Goal: Task Accomplishment & Management: Manage account settings

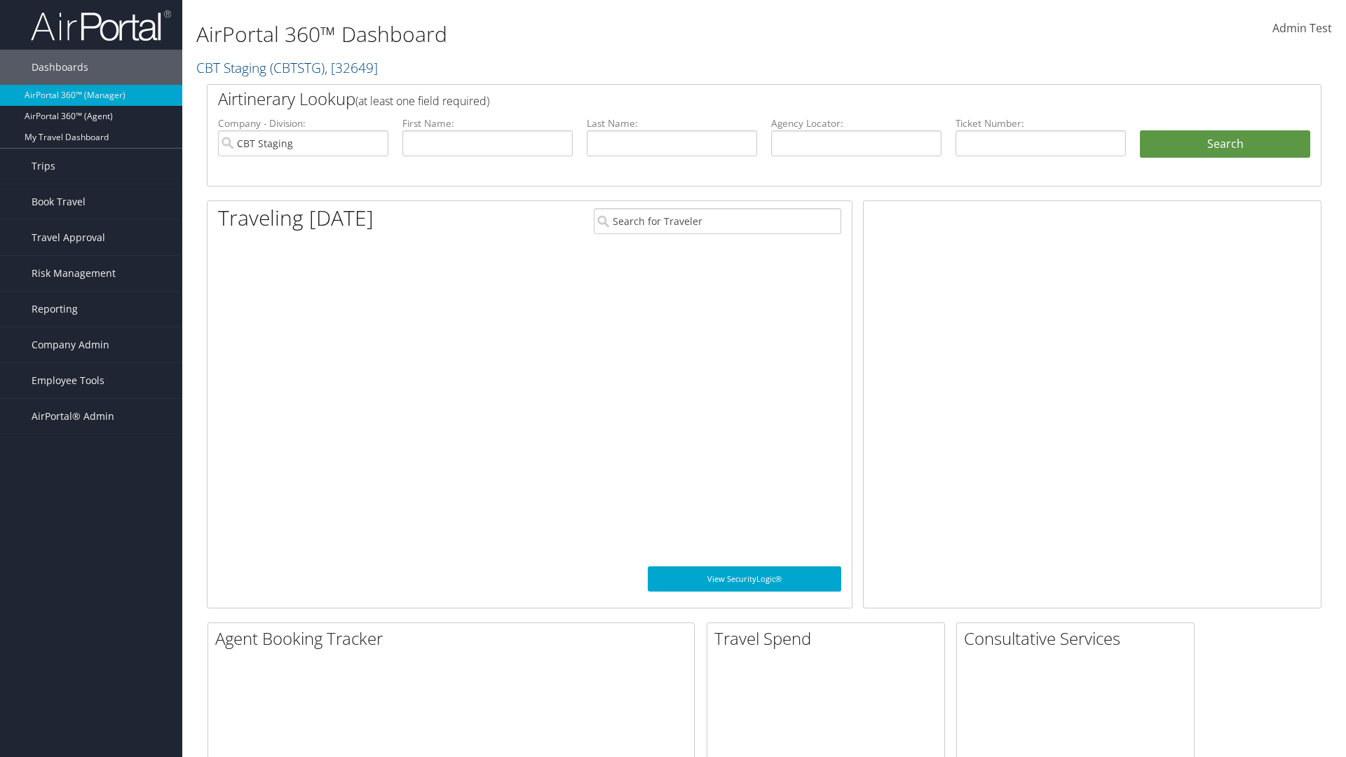
click at [91, 345] on span "Company Admin" at bounding box center [71, 345] width 78 height 35
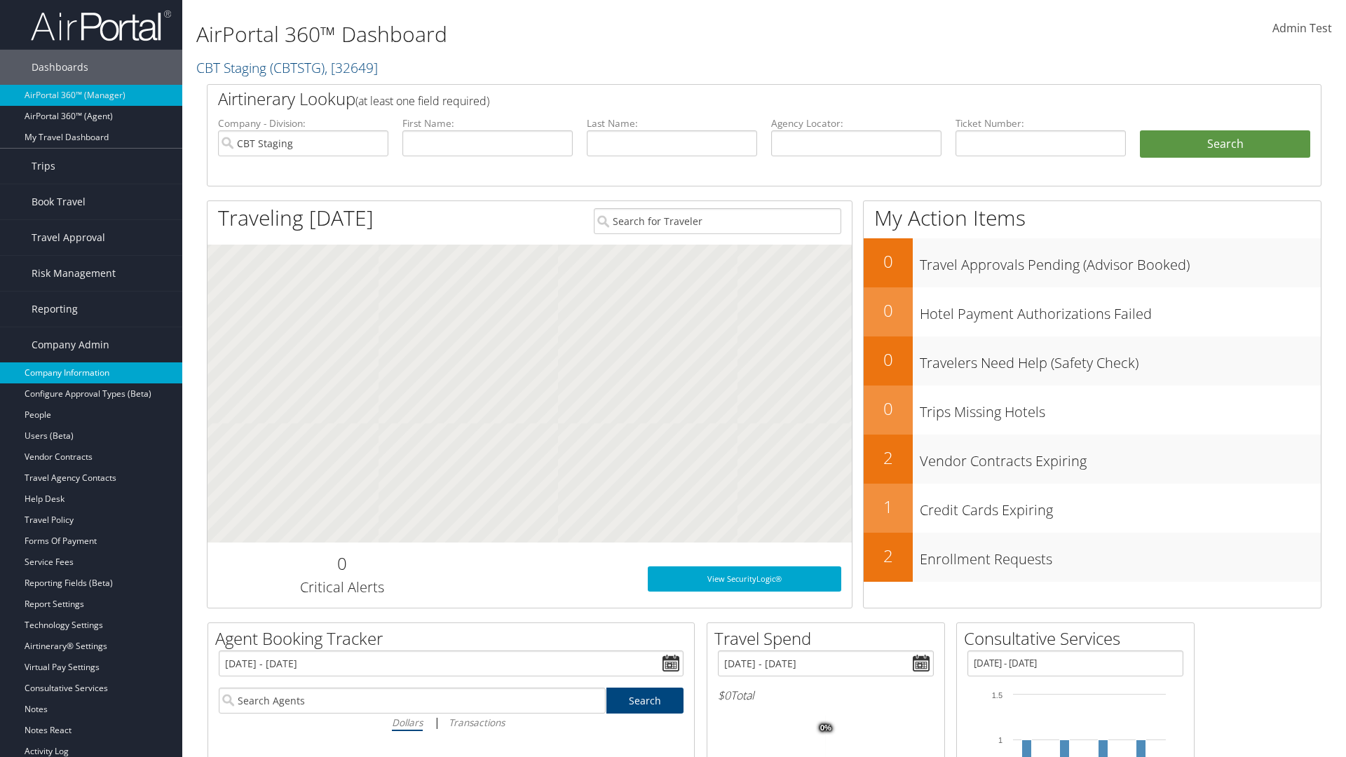
click at [91, 373] on link "Company Information" at bounding box center [91, 373] width 182 height 21
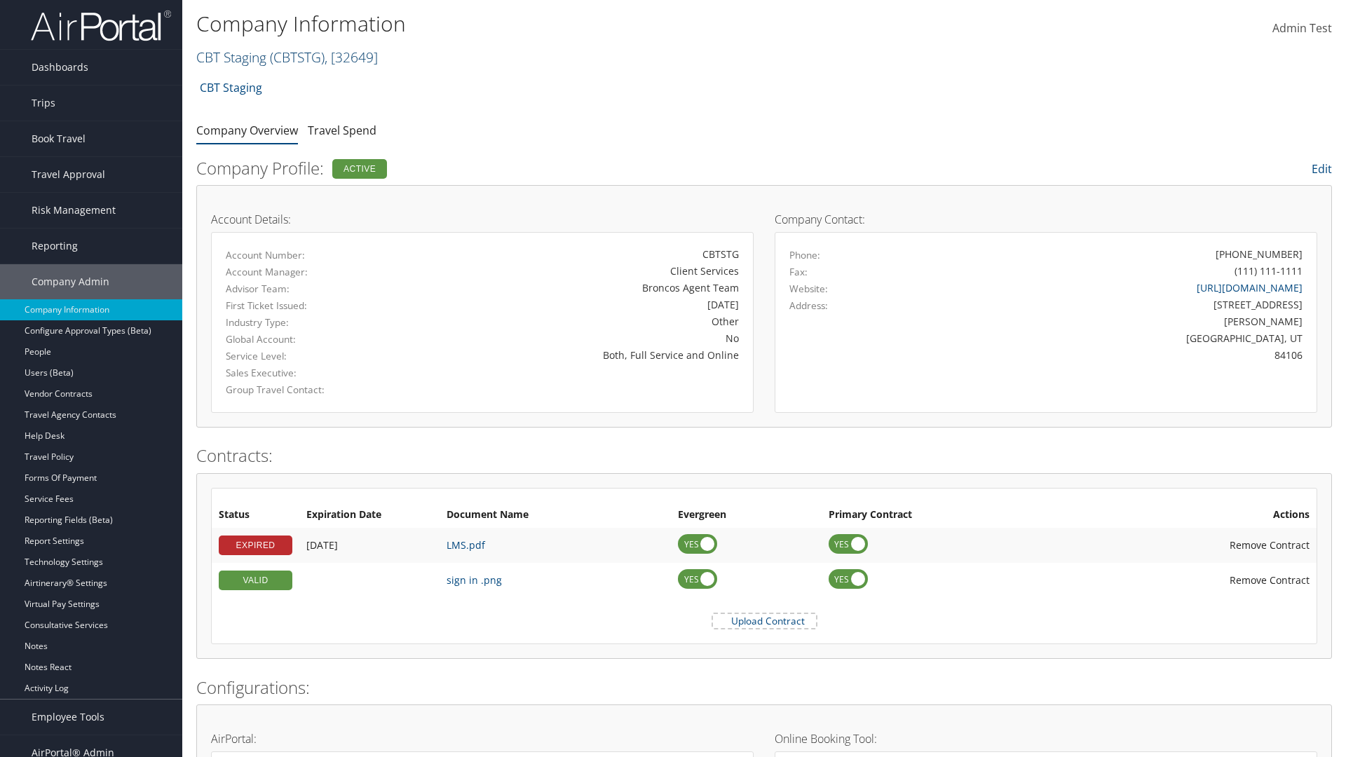
click at [231, 57] on link "CBT Staging ( CBTSTG ) , [ 32649 ]" at bounding box center [287, 57] width 182 height 19
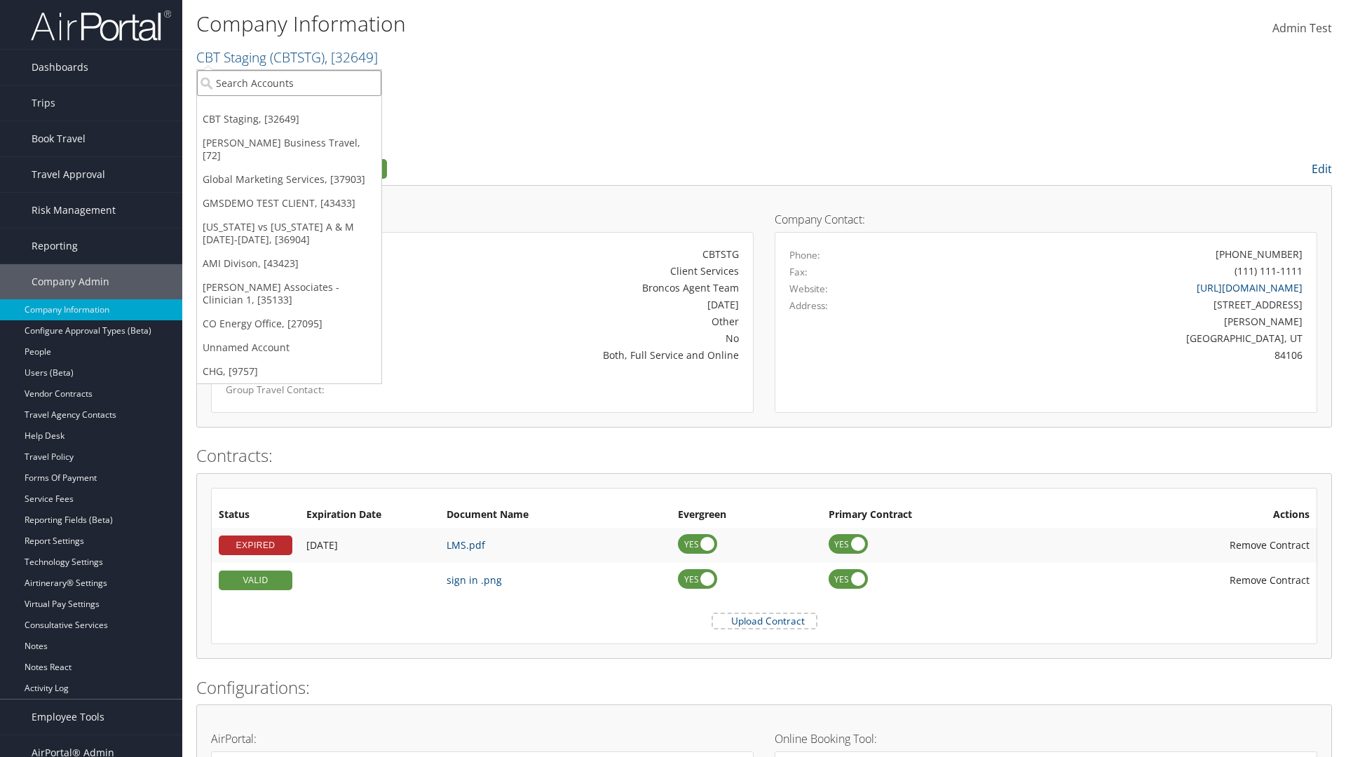
click at [289, 83] on input "search" at bounding box center [289, 83] width 184 height 26
type input "CBTSTG"
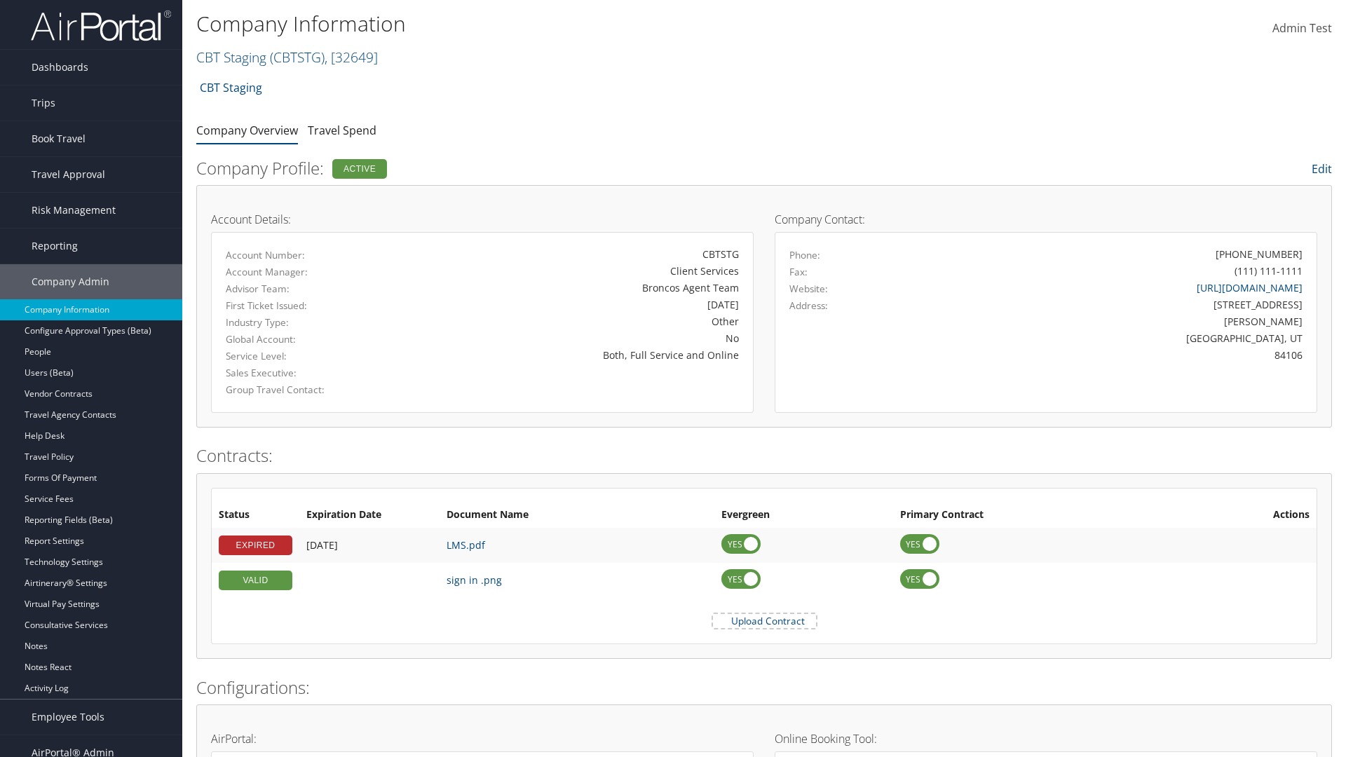
scroll to position [651, 0]
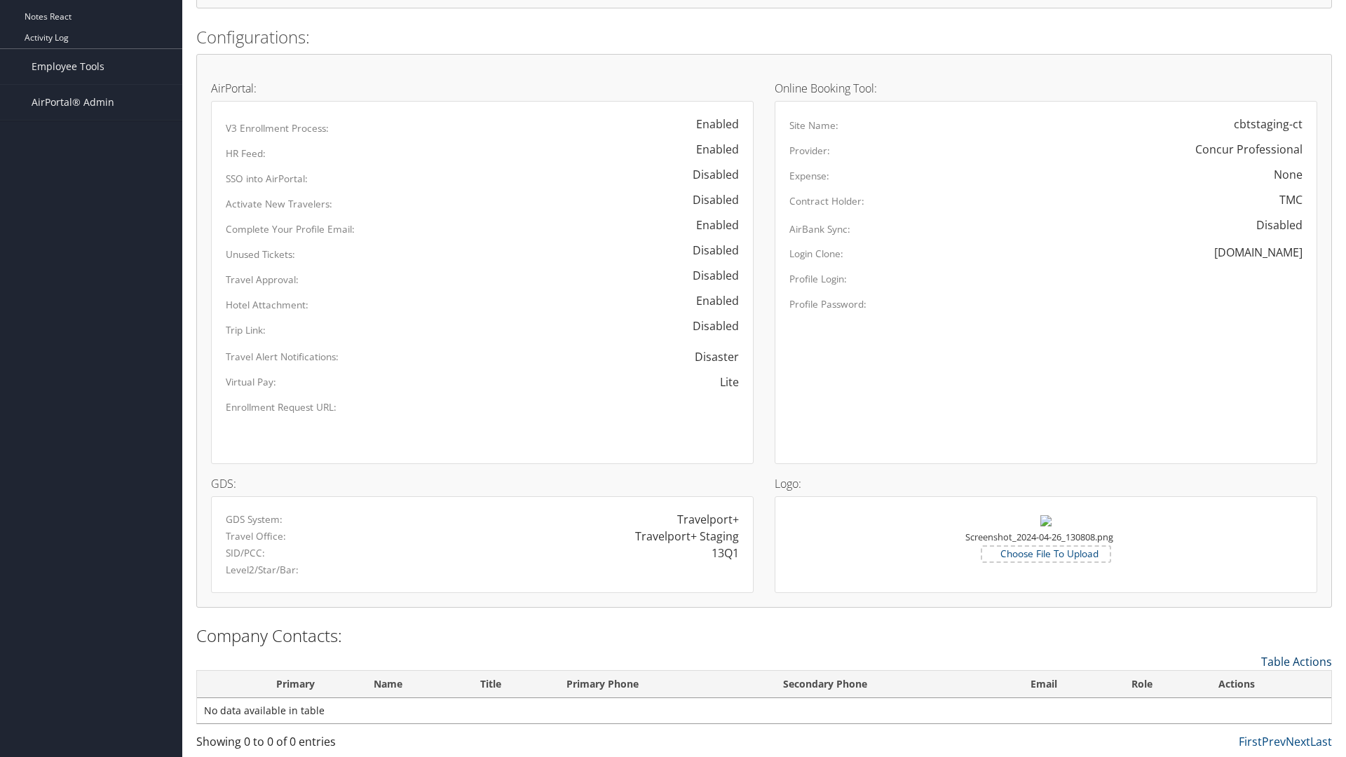
click at [1297, 661] on link "Table Actions" at bounding box center [1297, 661] width 71 height 15
click at [1239, 683] on link "New Contact" at bounding box center [1239, 684] width 184 height 24
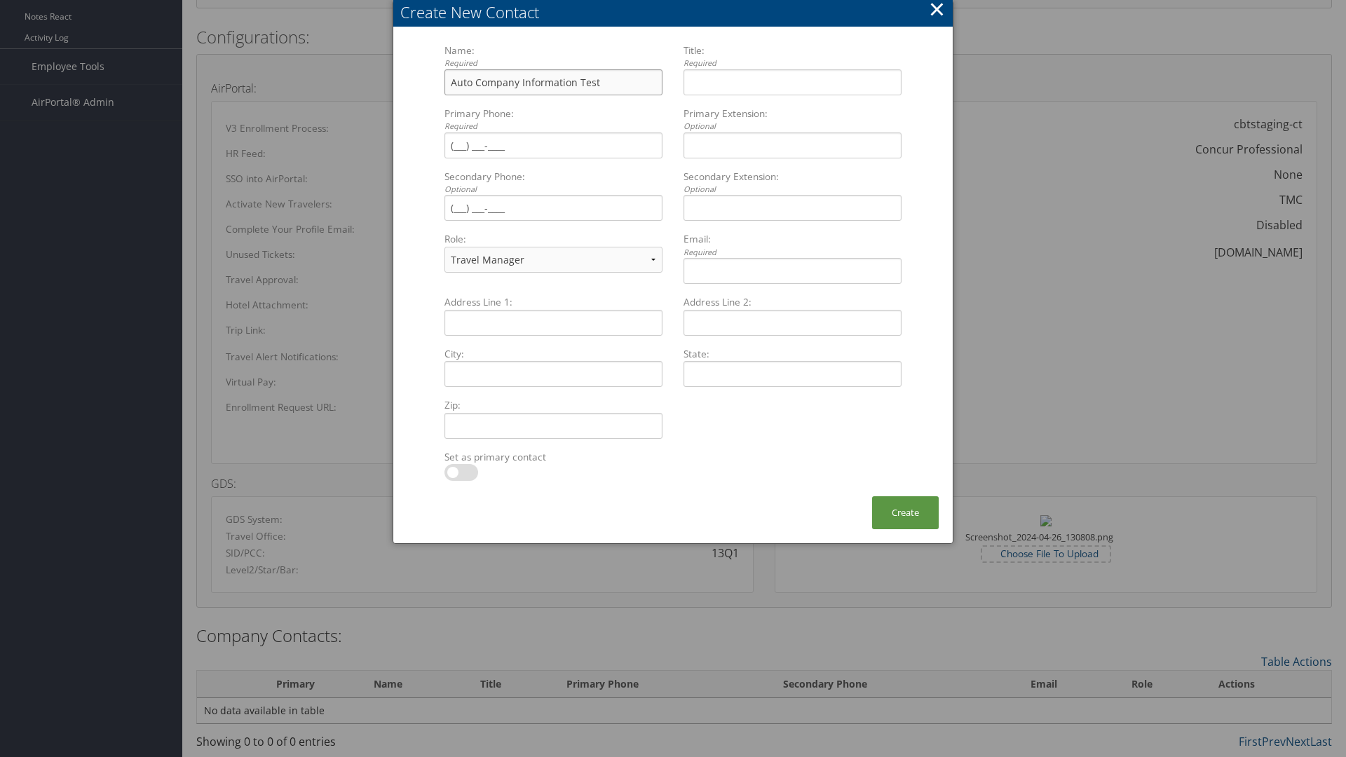
type input "Auto Company Information Test"
type input "Company Information Title"
type input "(801) 534-4900"
select select "EX"
type input "(801) 534-4900"
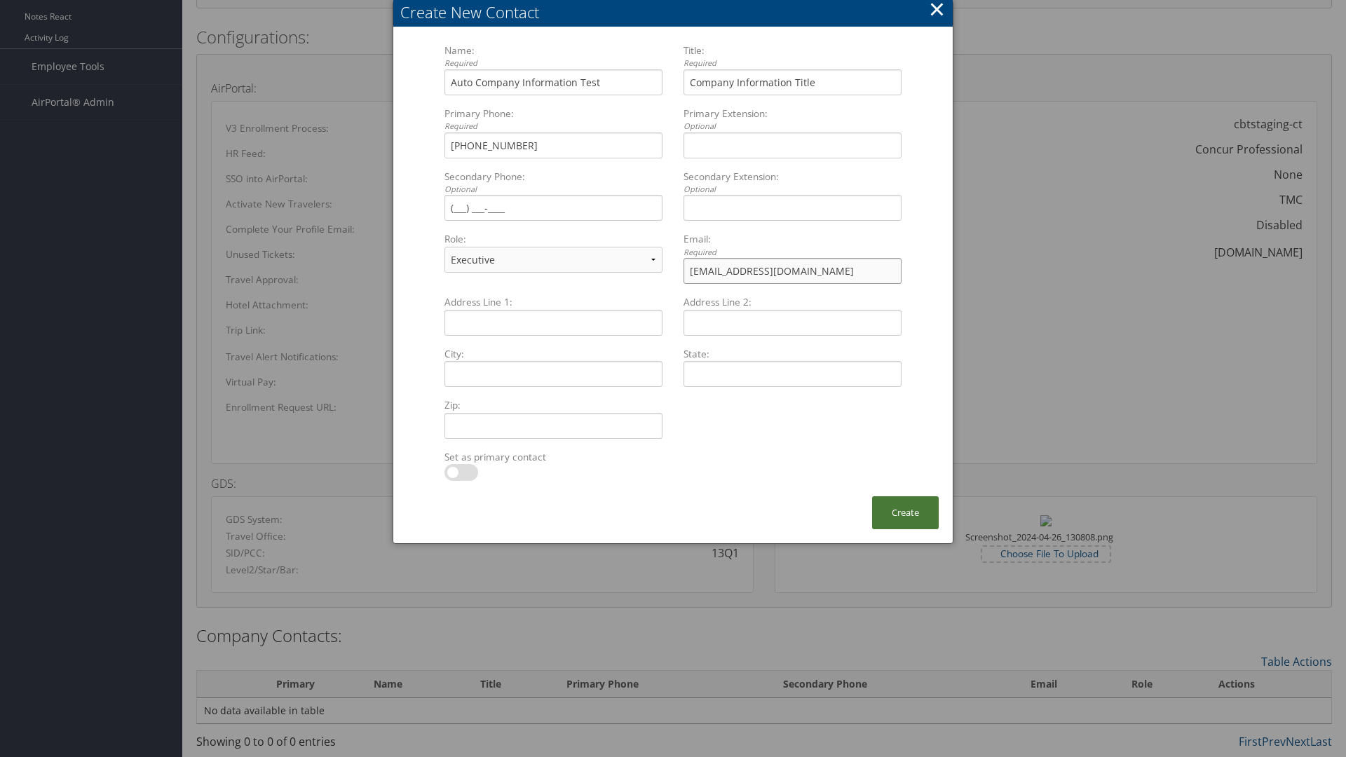
type input "test@cbtravel.com"
click at [905, 513] on button "Create" at bounding box center [905, 513] width 67 height 33
